Goal: Transaction & Acquisition: Purchase product/service

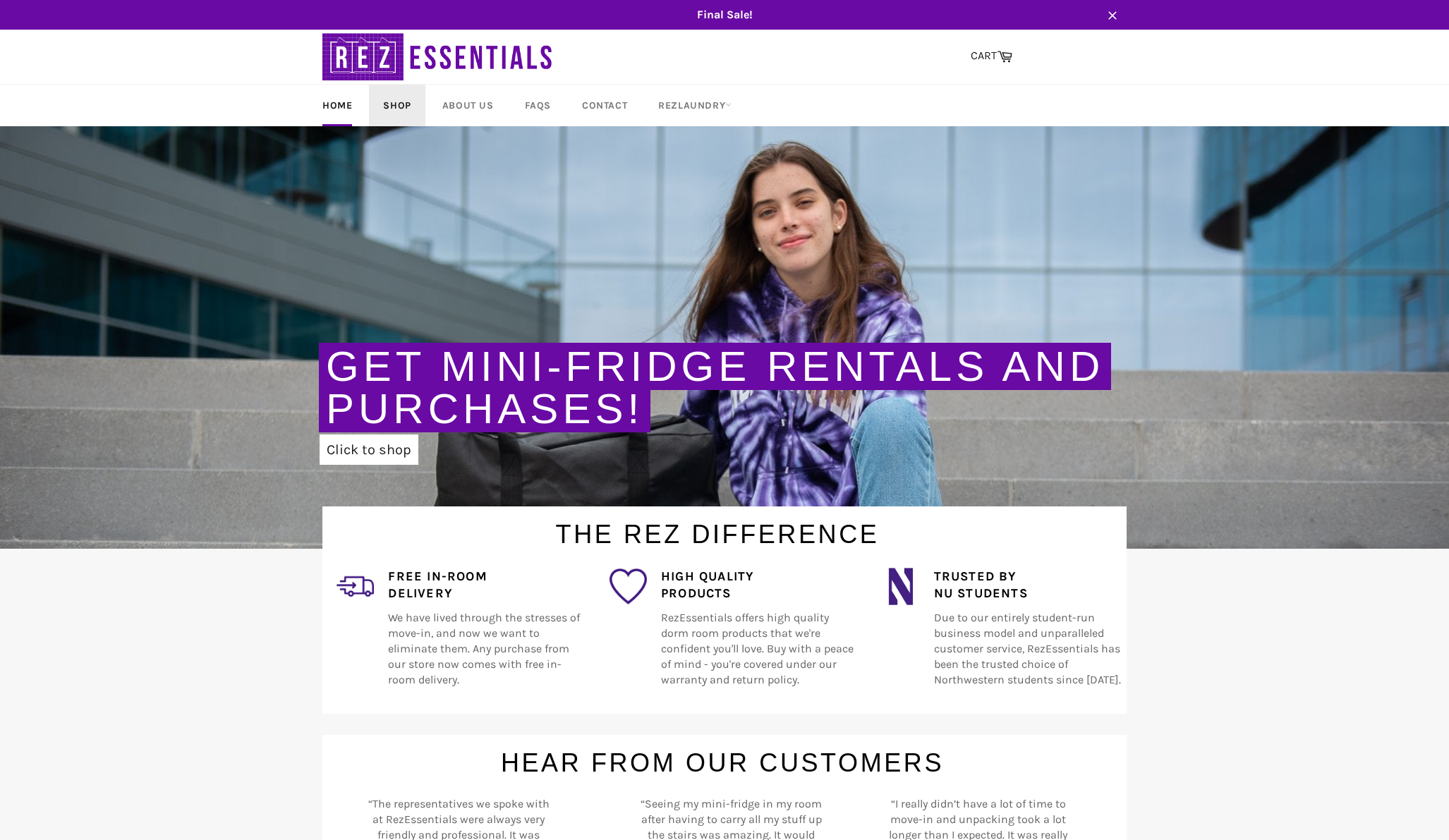
click at [402, 105] on link "Shop" at bounding box center [397, 105] width 56 height 41
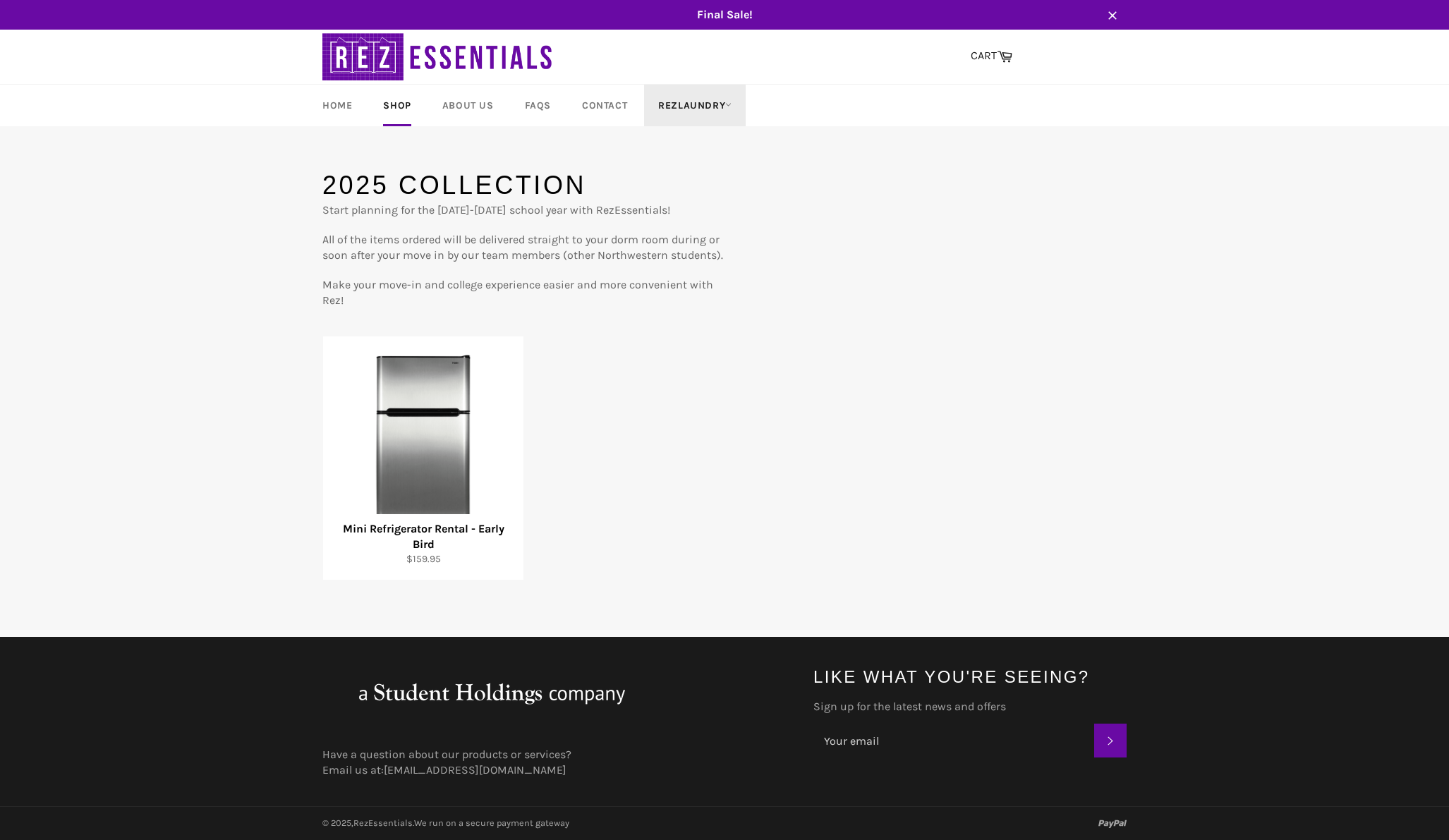
click at [682, 107] on link "RezLaundry" at bounding box center [694, 105] width 101 height 41
click at [693, 184] on link "Laundry Plans" at bounding box center [711, 186] width 120 height 22
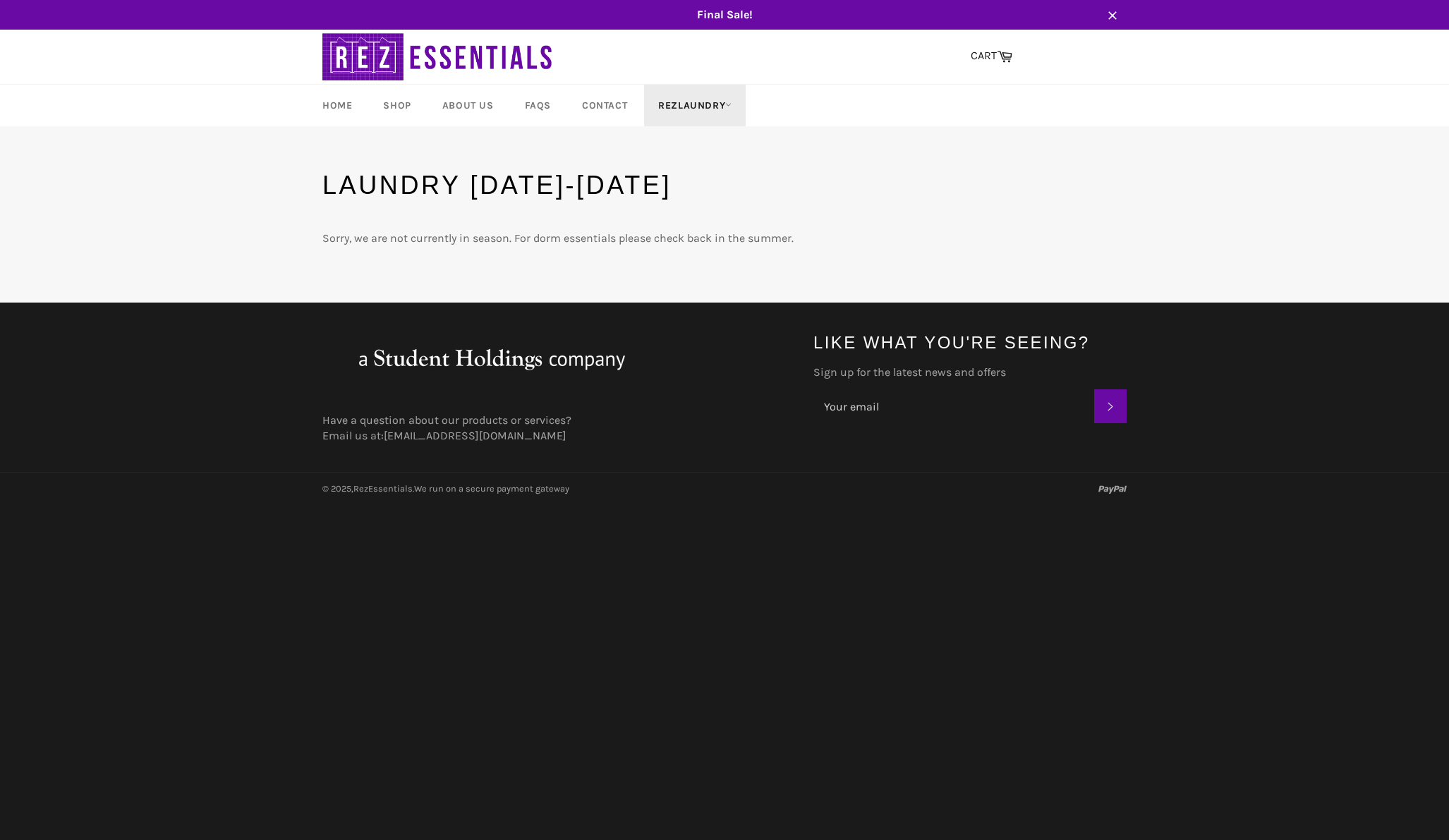
click at [679, 102] on link "RezLaundry" at bounding box center [694, 105] width 101 height 41
click at [707, 205] on link "How It Works" at bounding box center [711, 209] width 120 height 22
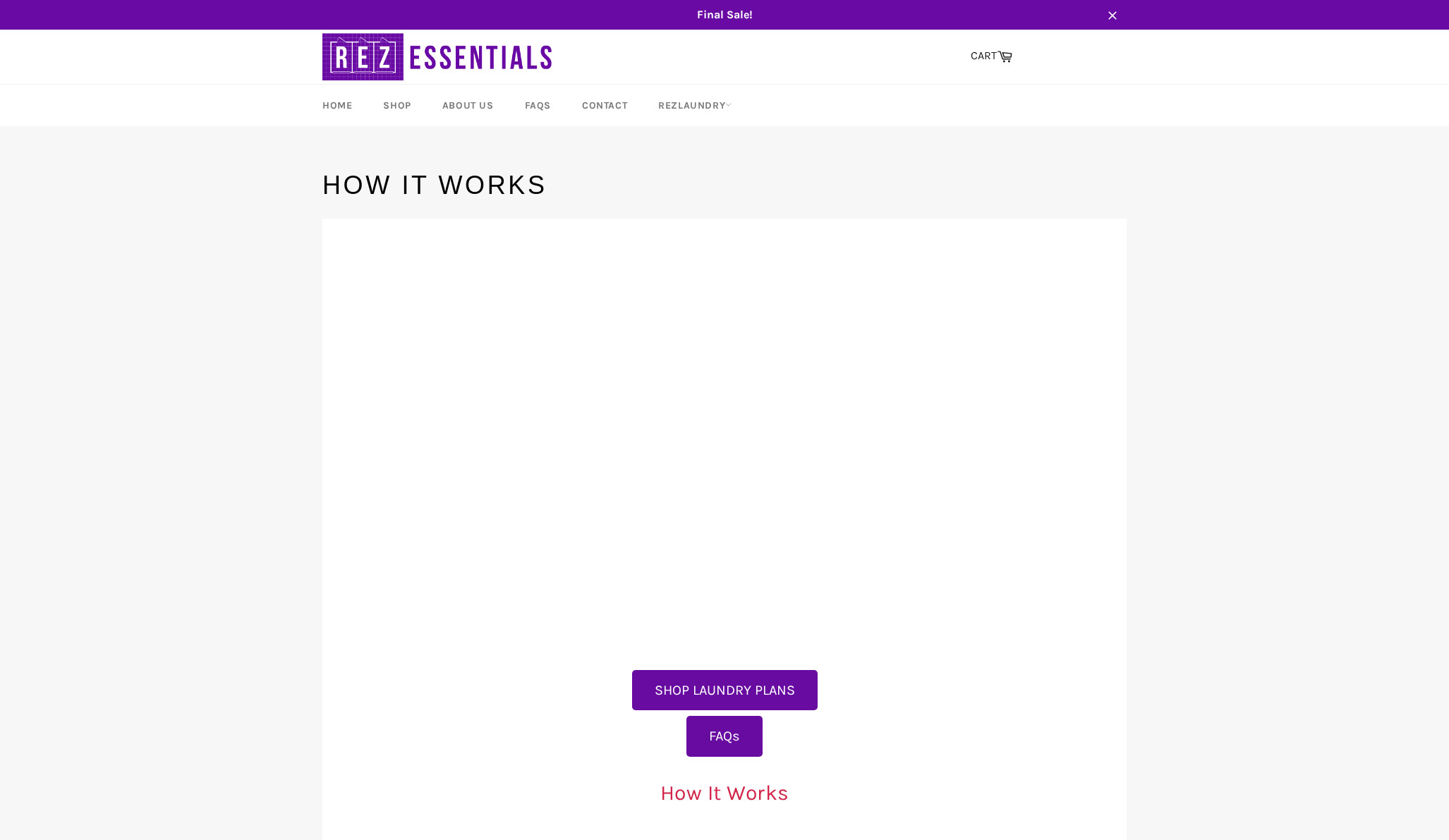
click at [778, 695] on button "SHOP LAUNDRY PLANS" at bounding box center [724, 691] width 186 height 41
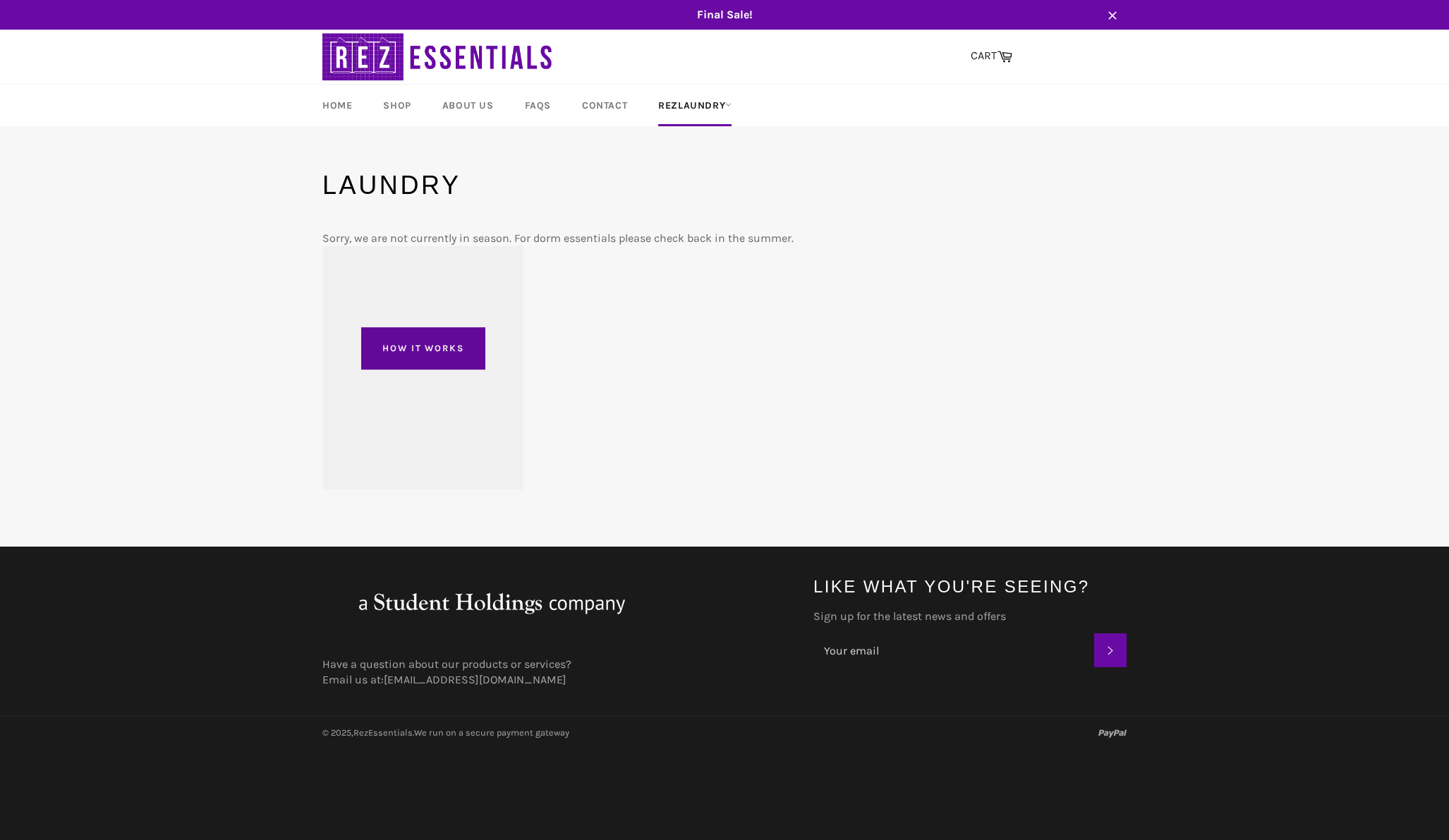
click at [399, 349] on div at bounding box center [422, 368] width 200 height 243
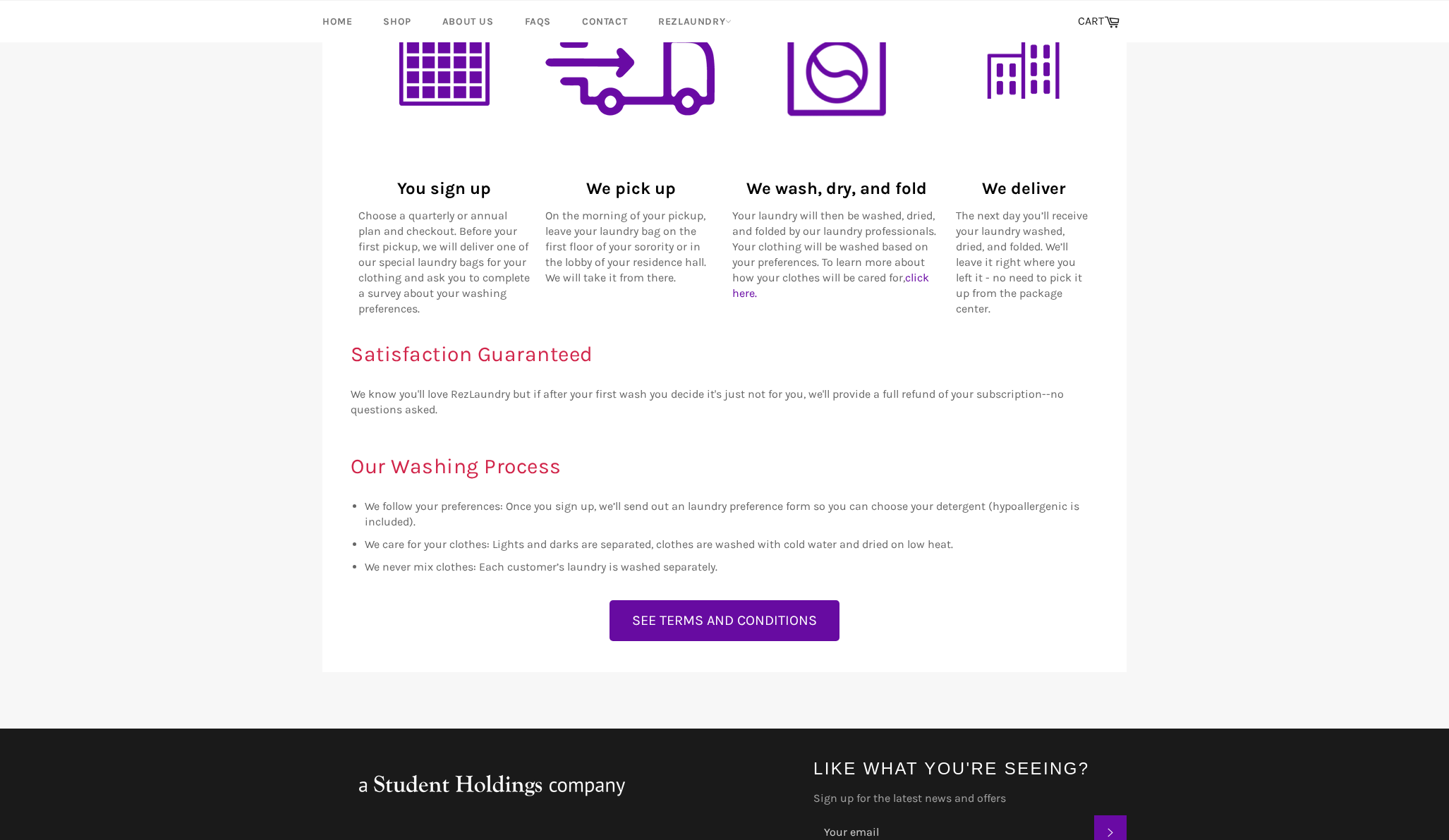
scroll to position [863, 0]
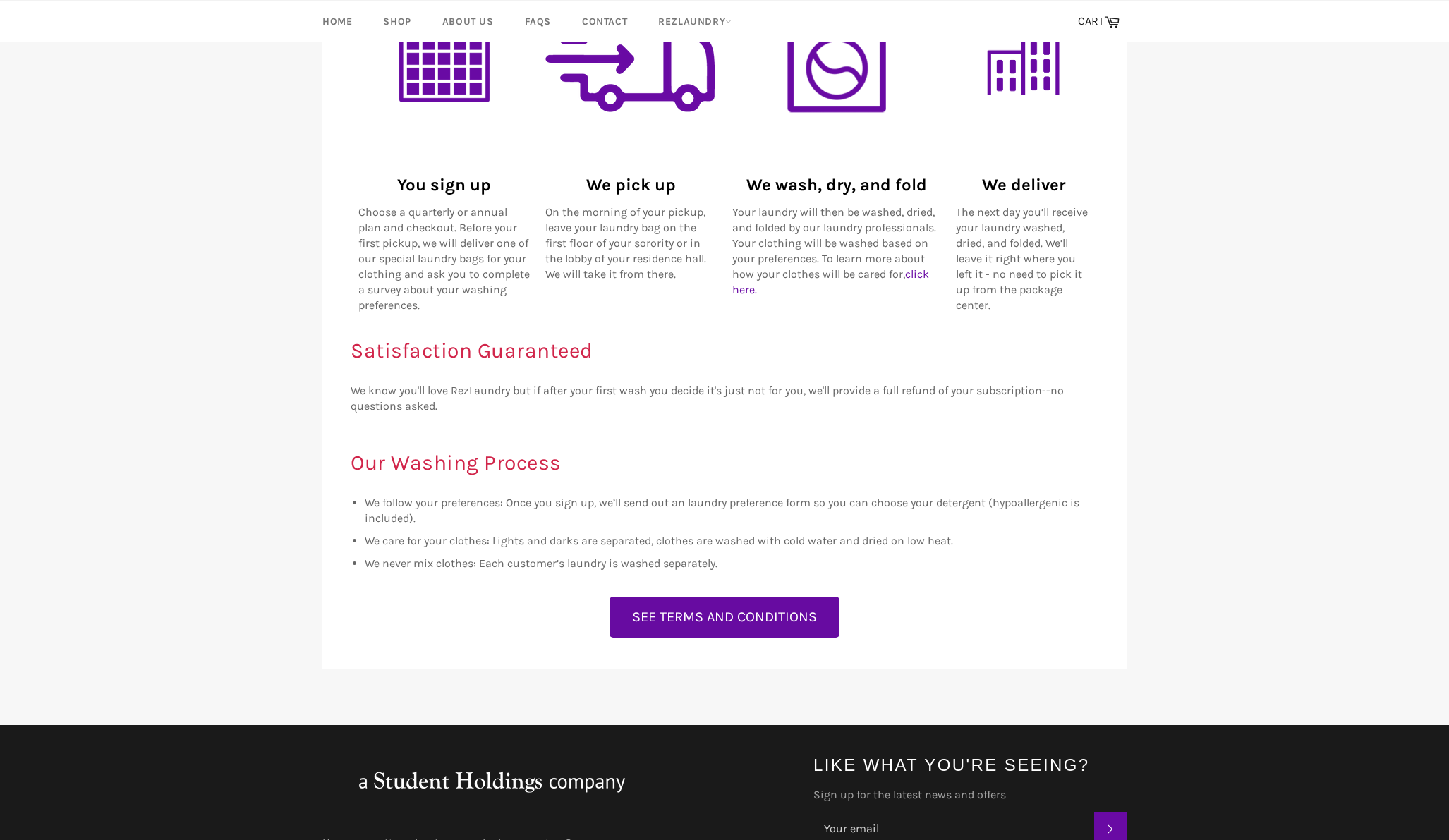
click at [740, 620] on button "SEE TERMS AND CONDITIONS" at bounding box center [724, 618] width 230 height 41
